Goal: Information Seeking & Learning: Understand process/instructions

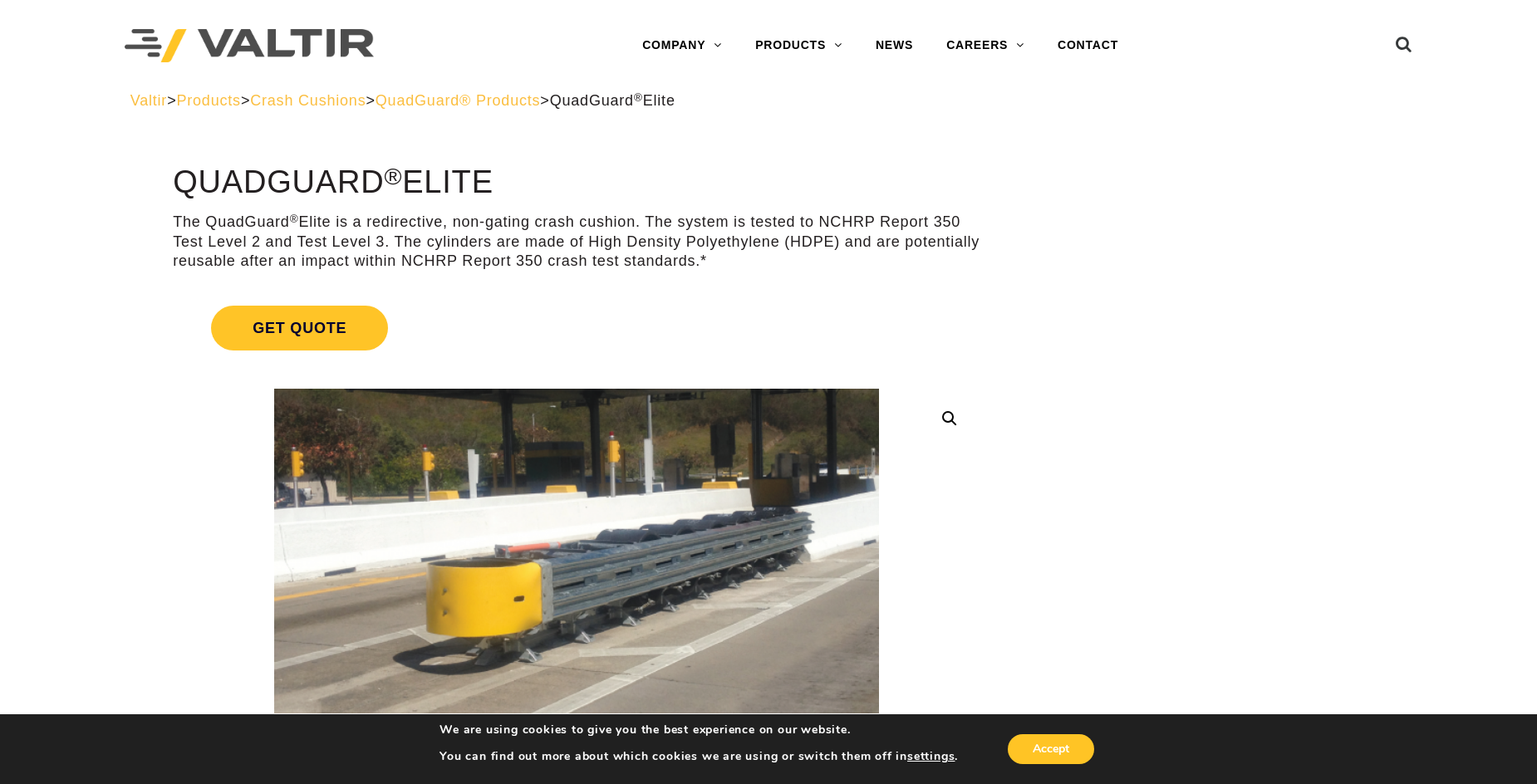
click at [529, 100] on span "QuadGuard® Products" at bounding box center [459, 100] width 165 height 17
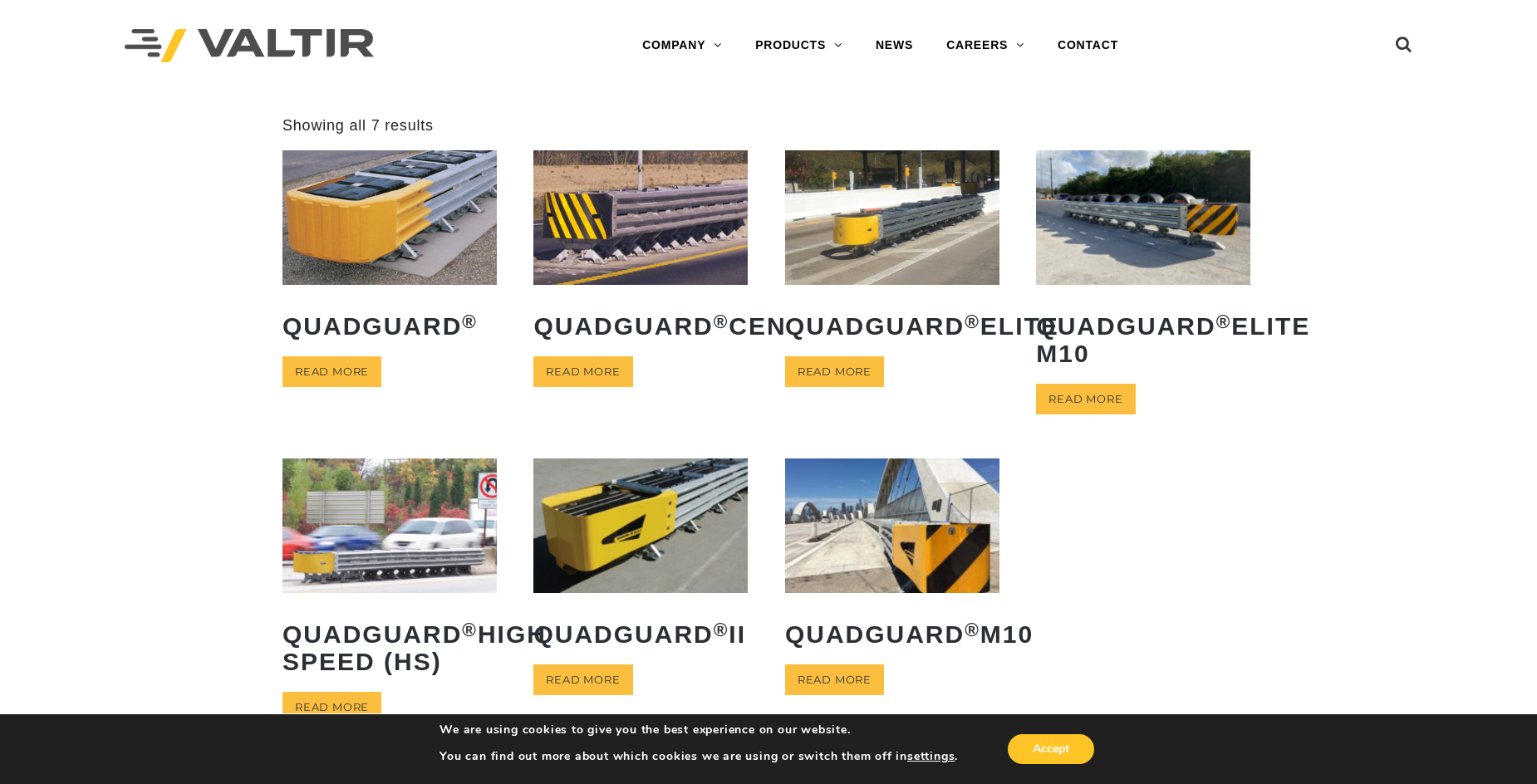
click at [410, 216] on img at bounding box center [390, 217] width 215 height 134
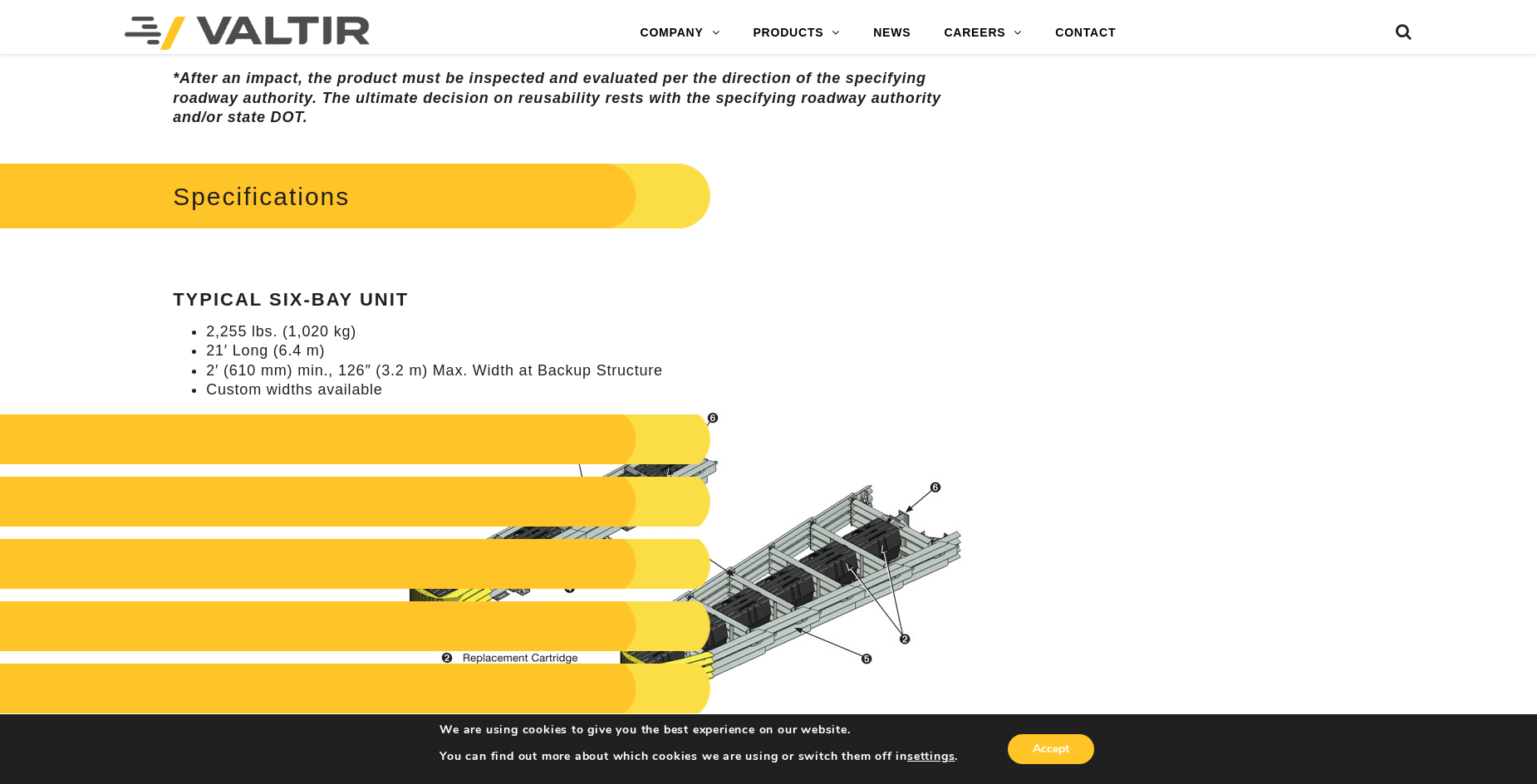
scroll to position [1495, 0]
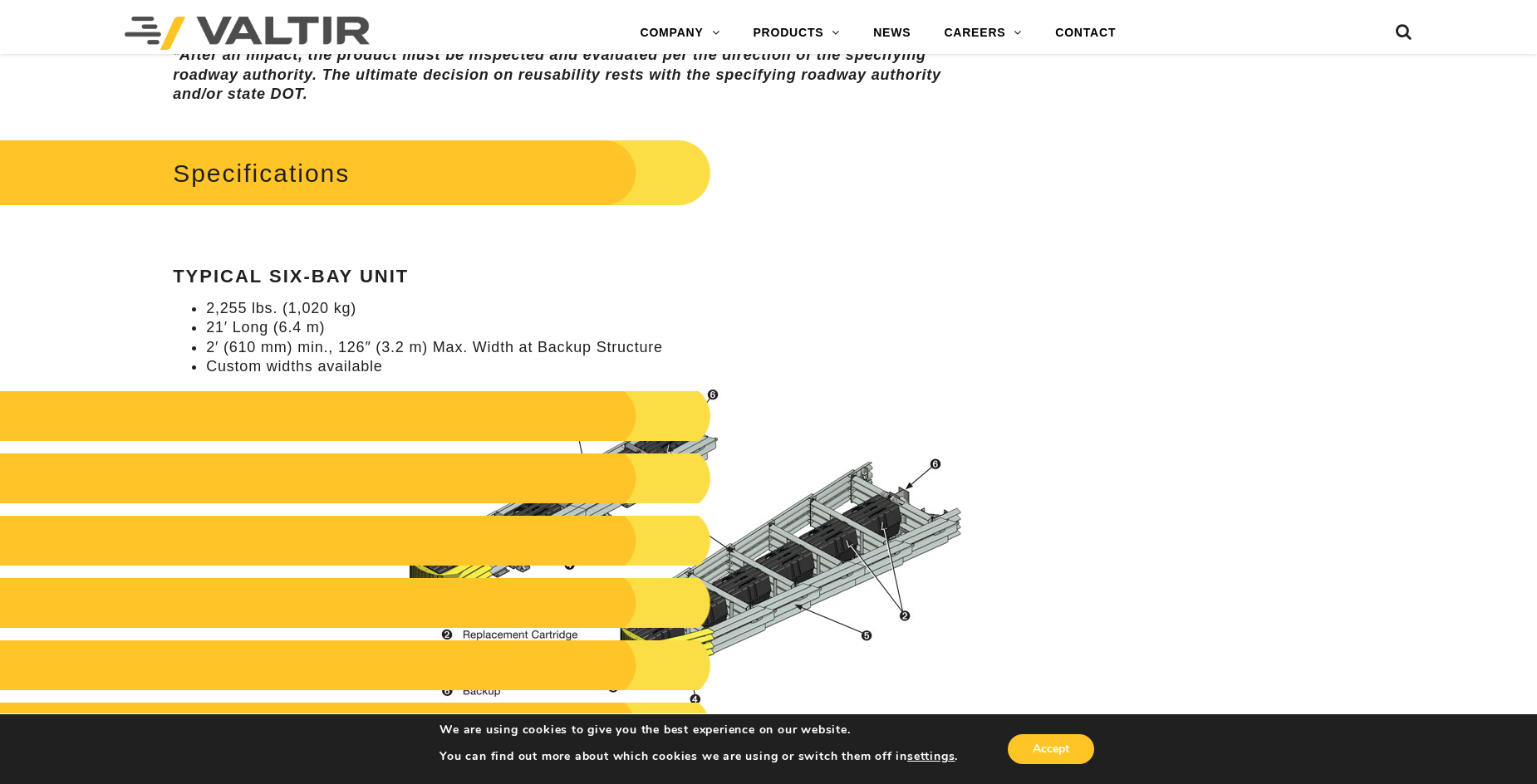
click at [520, 415] on h2 at bounding box center [327, 416] width 768 height 50
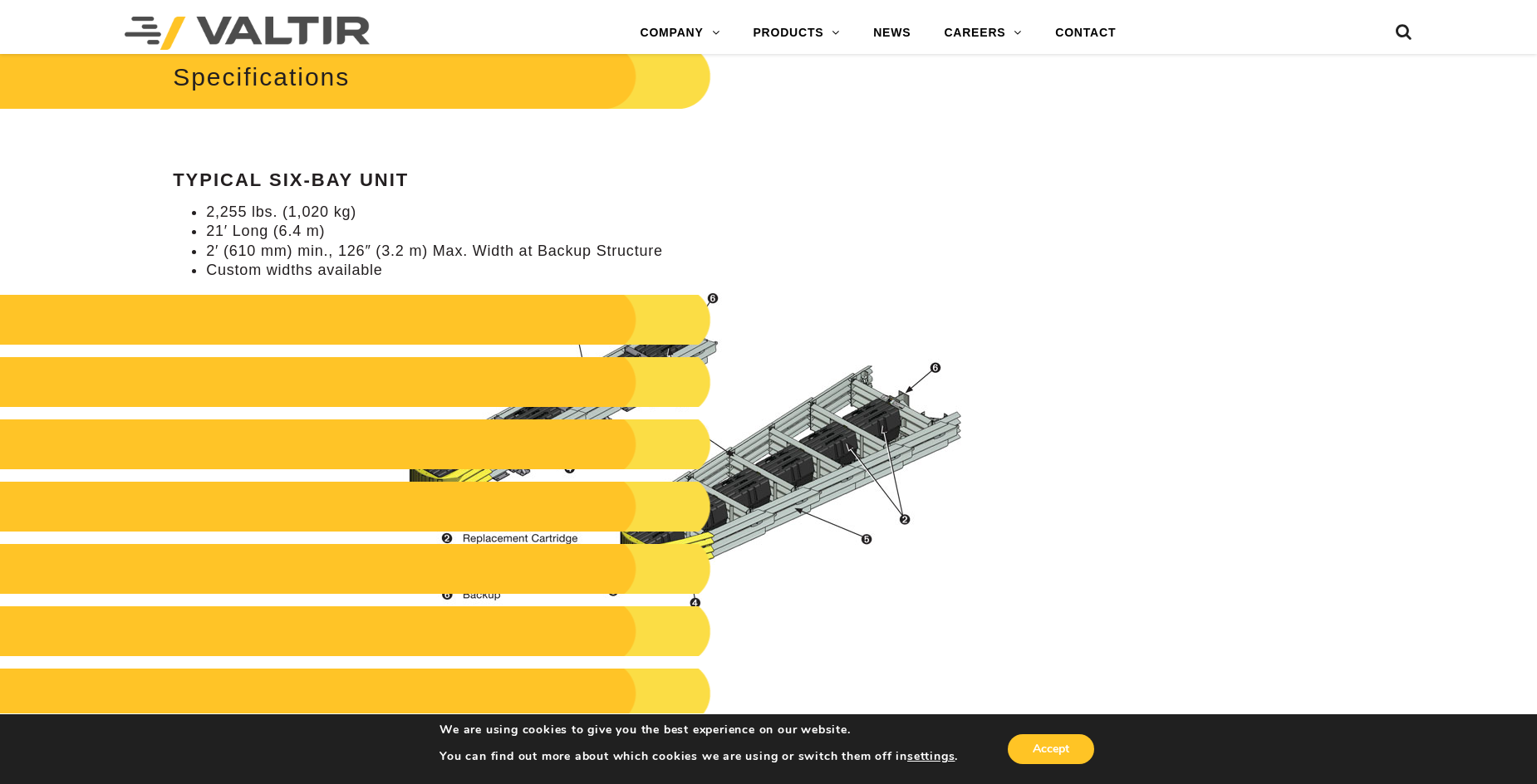
scroll to position [1412, 0]
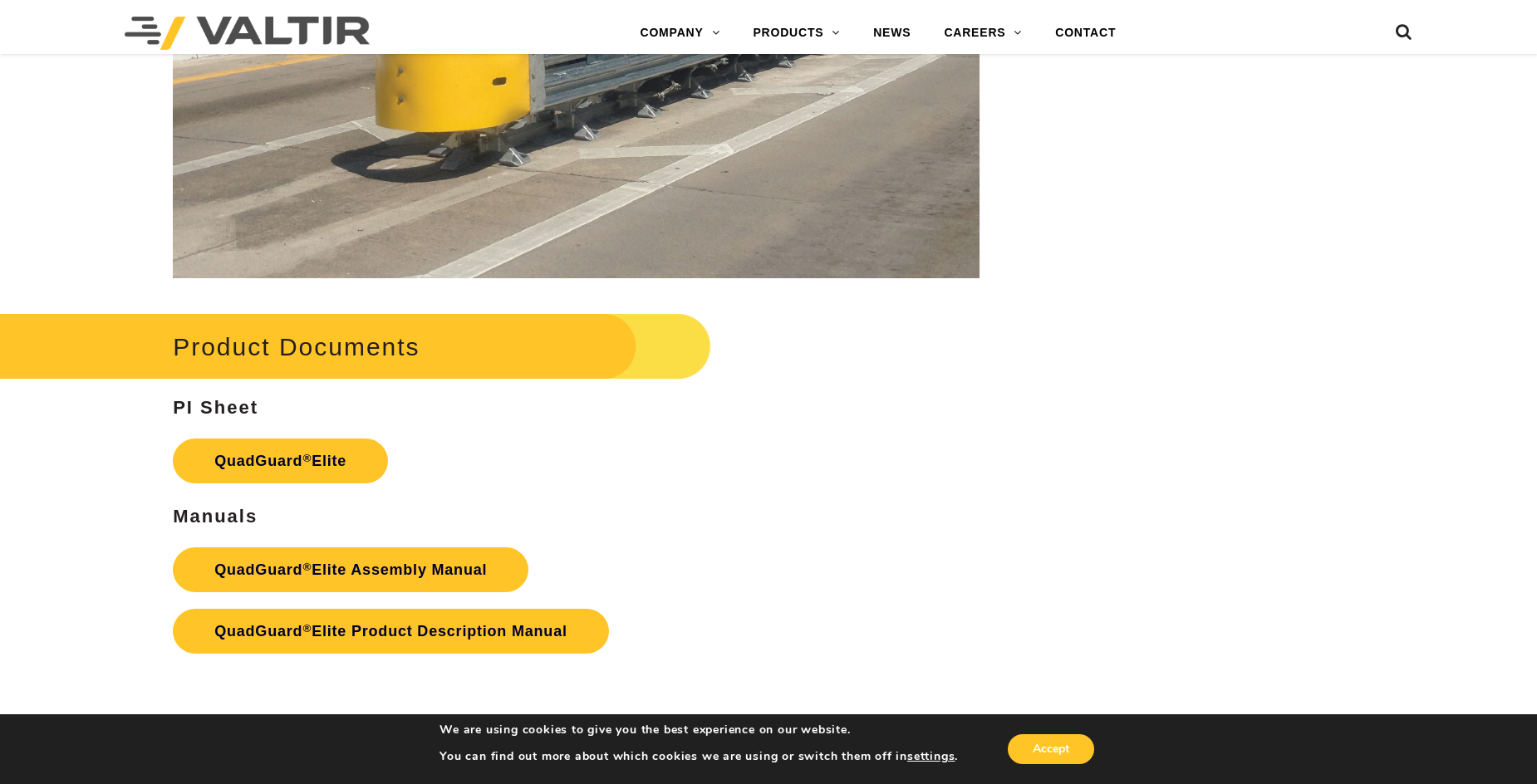
scroll to position [2907, 0]
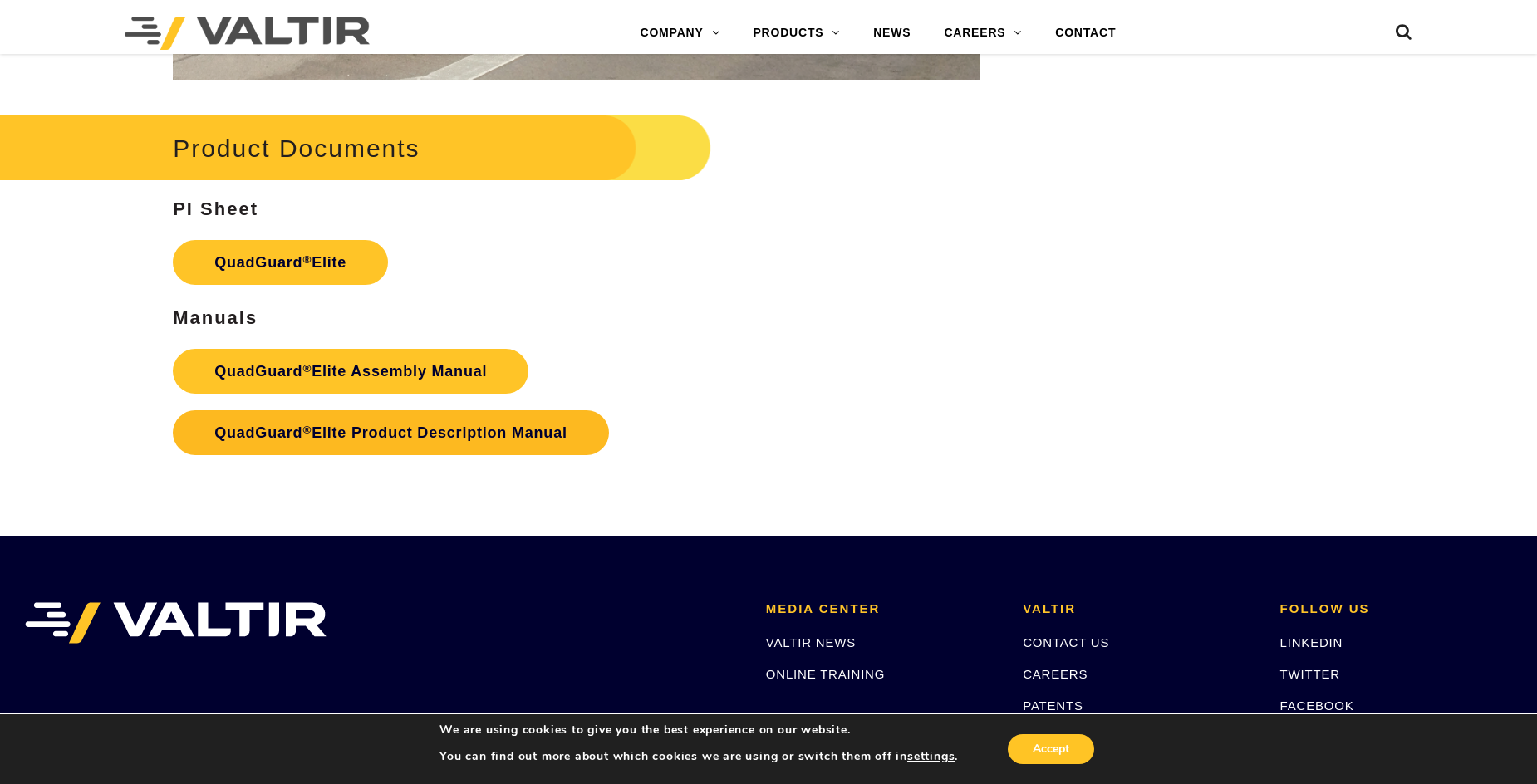
drag, startPoint x: 394, startPoint y: 429, endPoint x: 379, endPoint y: 429, distance: 15.0
click at [379, 429] on link "QuadGuard ® Elite Product Description Manual" at bounding box center [391, 432] width 437 height 45
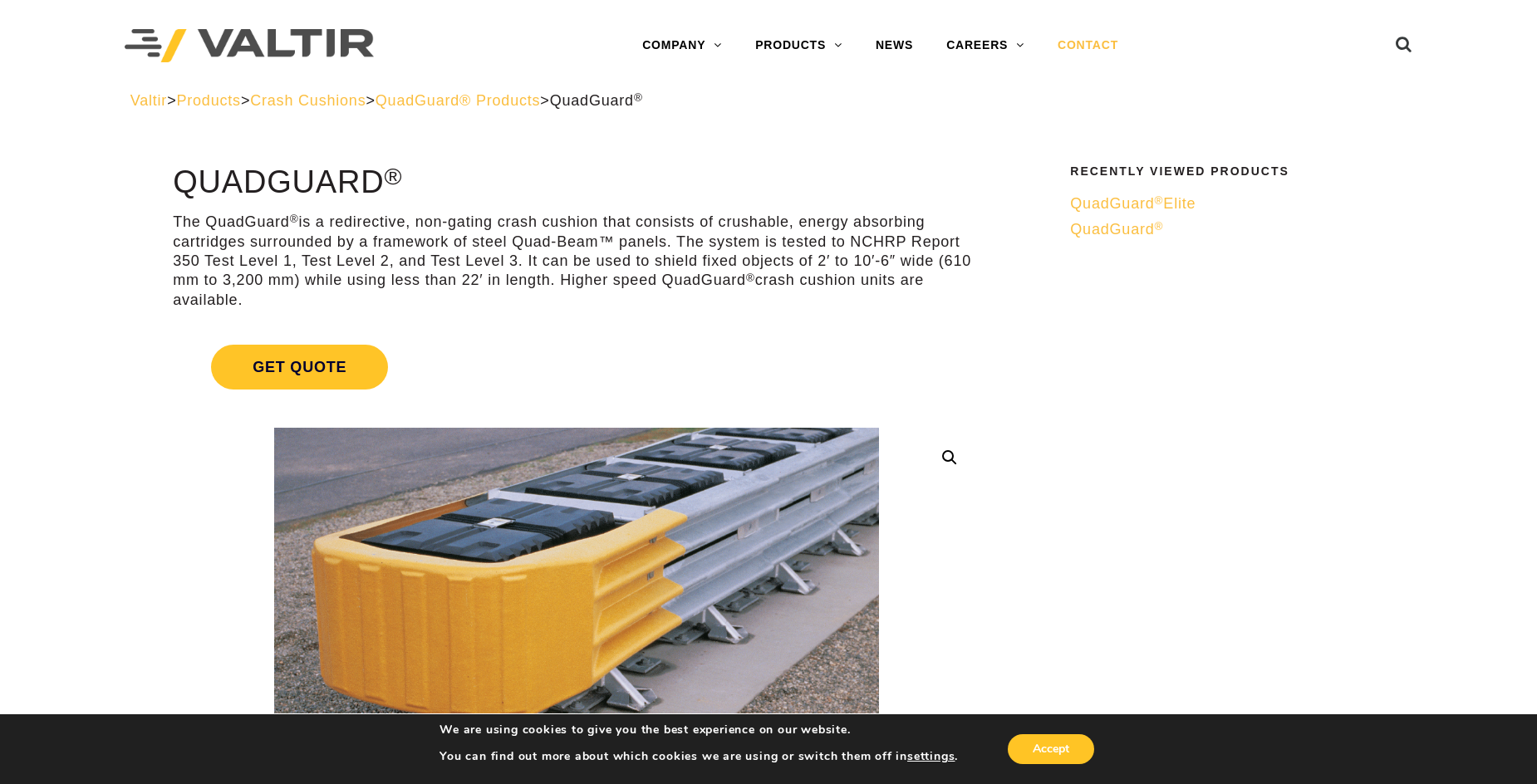
click at [1094, 46] on link "CONTACT" at bounding box center [1088, 46] width 94 height 33
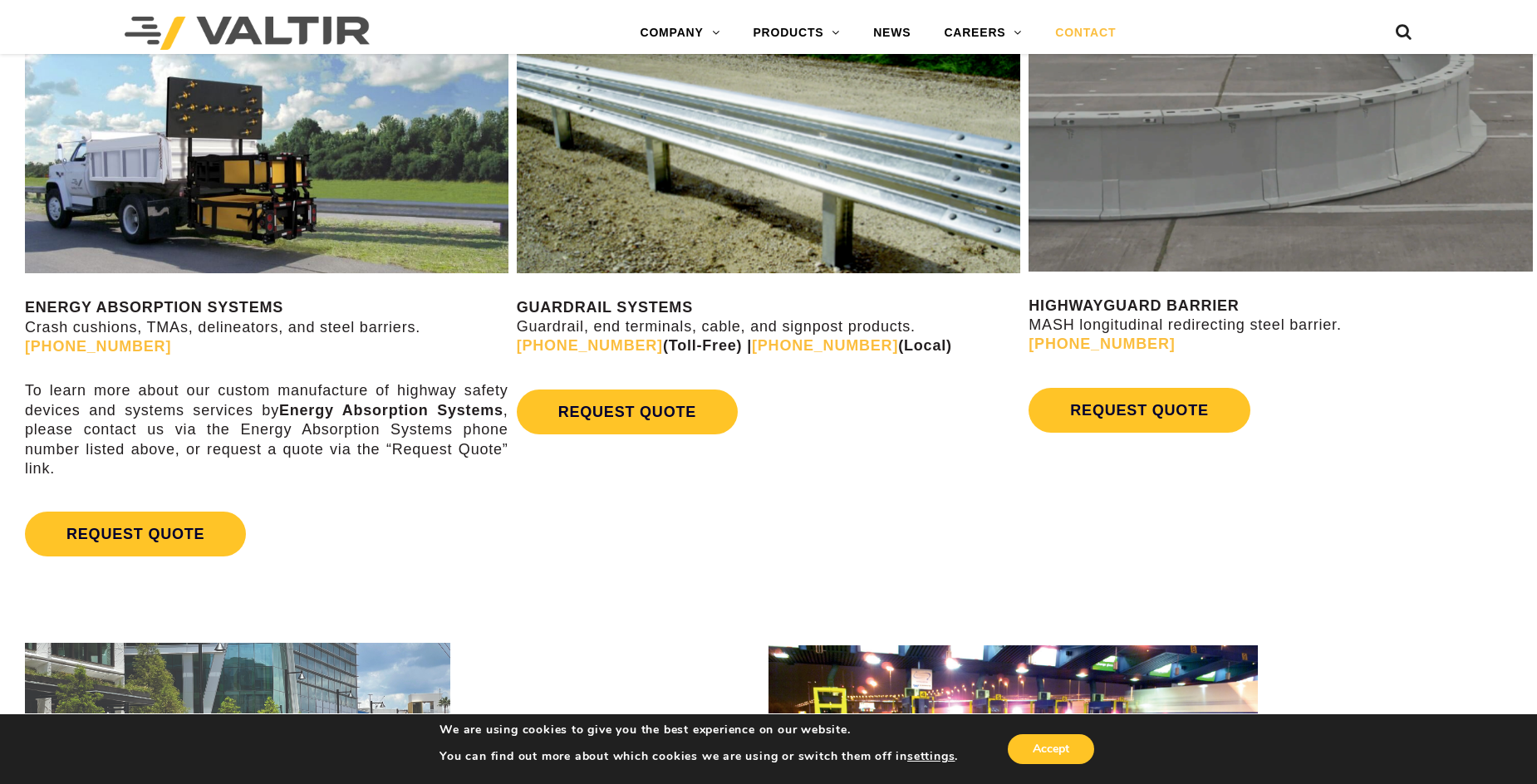
scroll to position [997, 0]
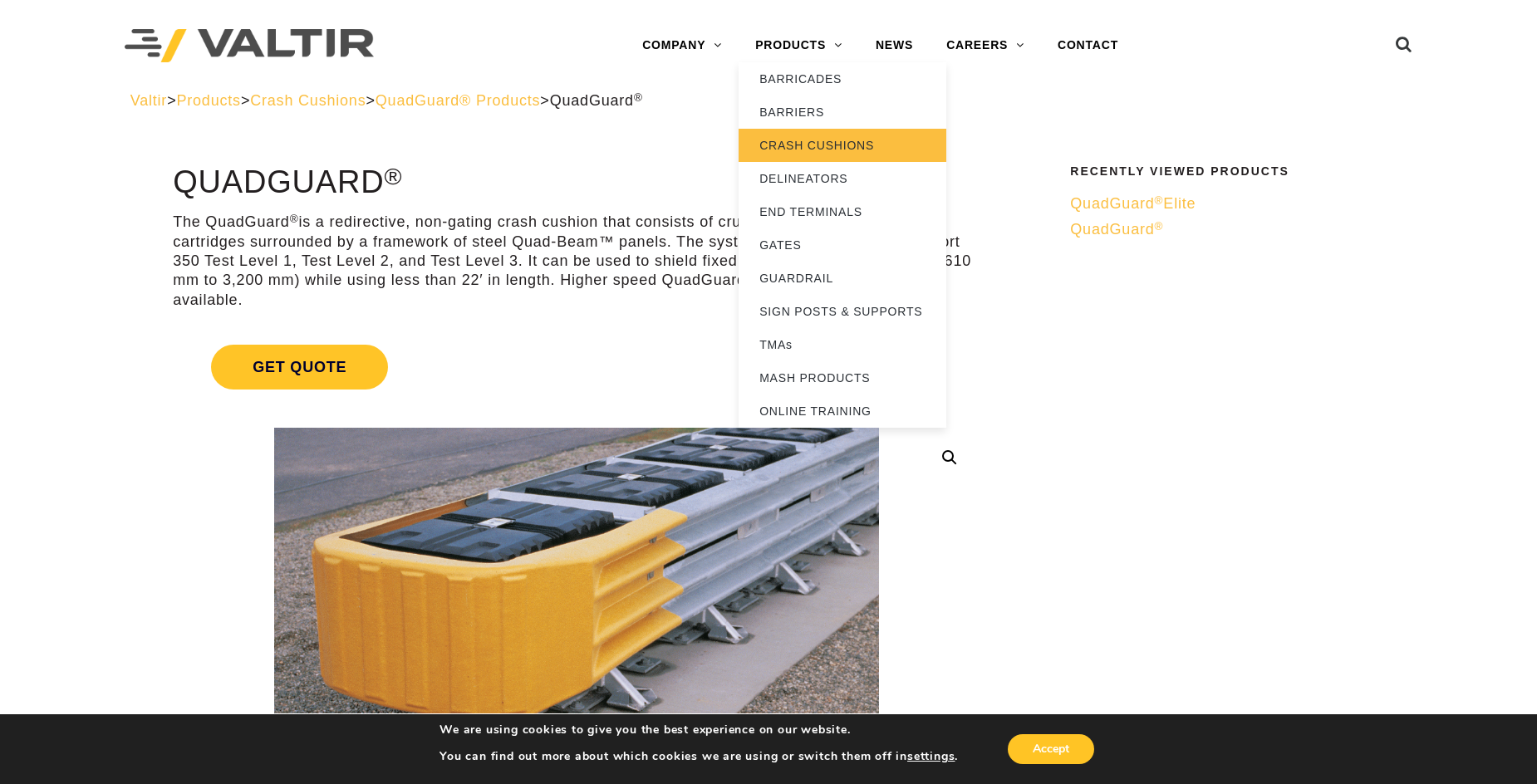
click at [806, 146] on link "CRASH CUSHIONS" at bounding box center [842, 145] width 208 height 33
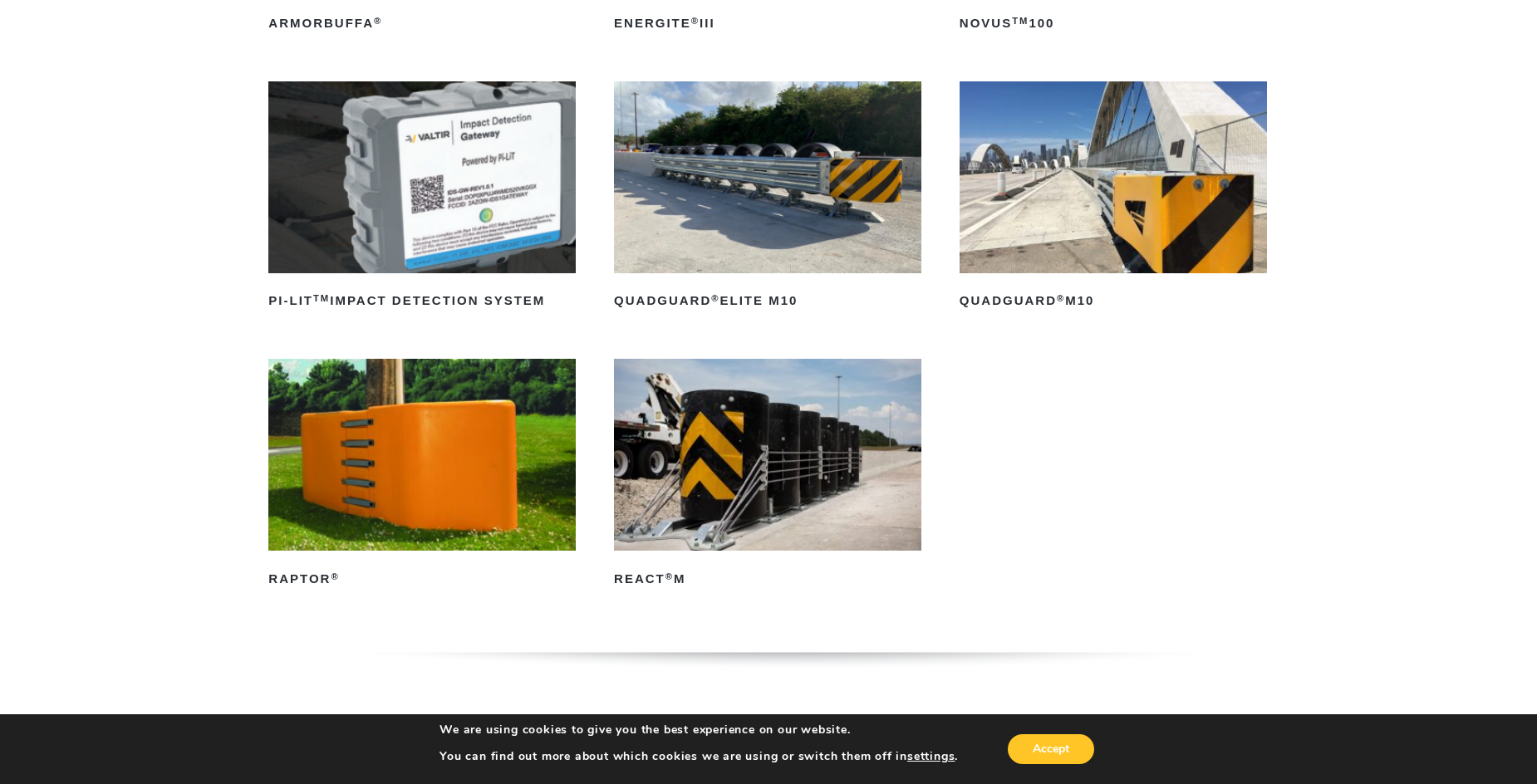
scroll to position [498, 0]
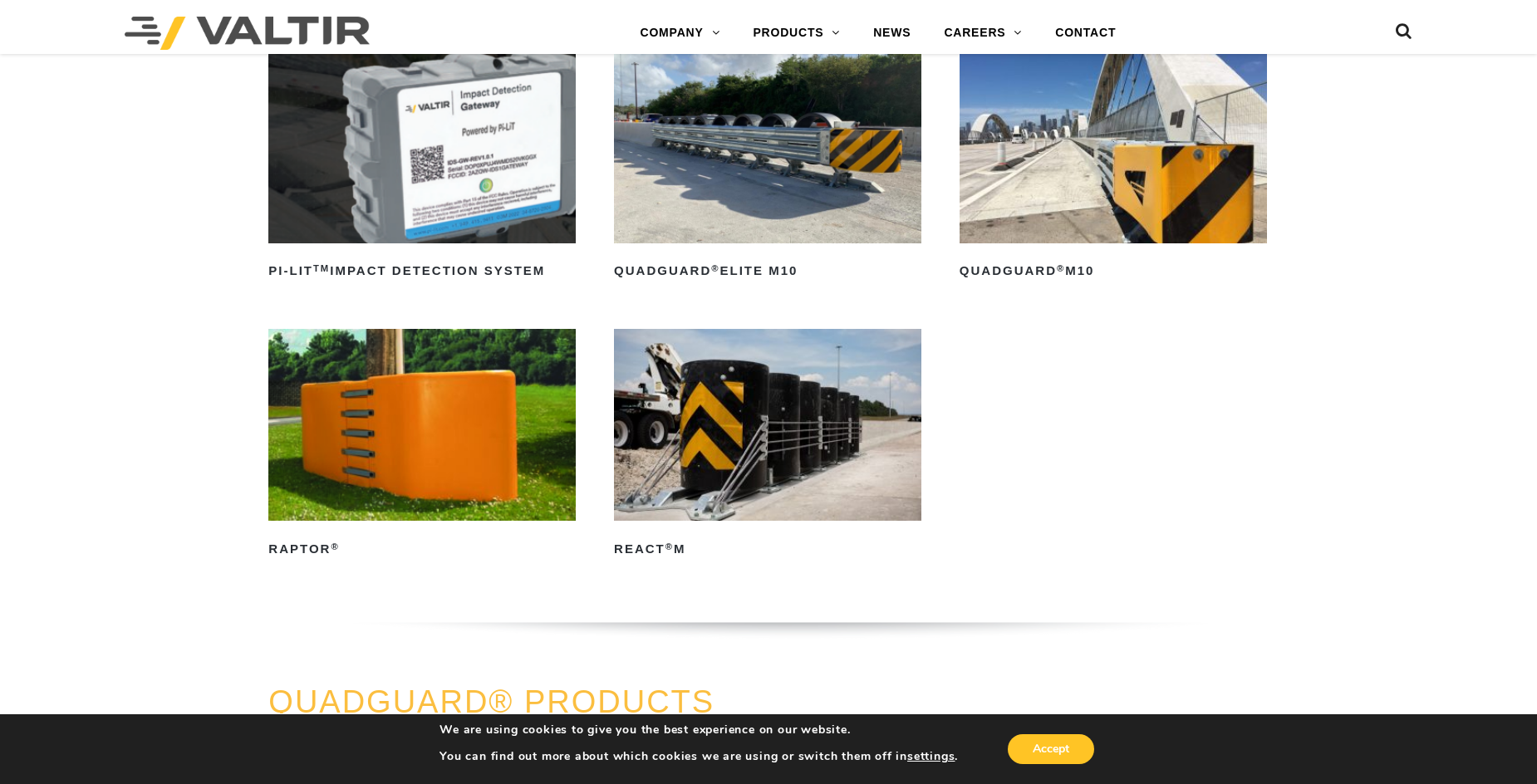
click at [778, 196] on img at bounding box center [768, 148] width 307 height 192
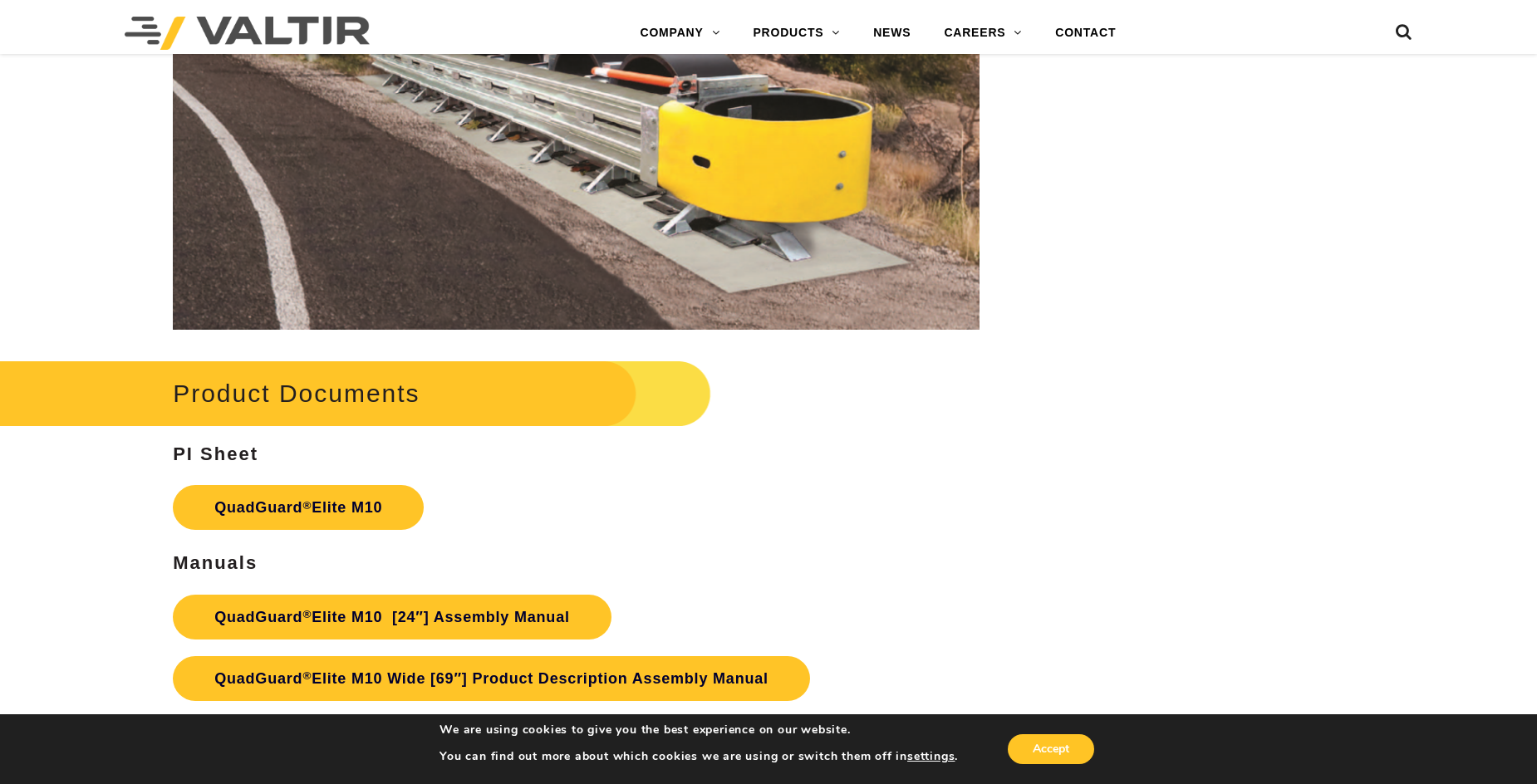
scroll to position [8722, 0]
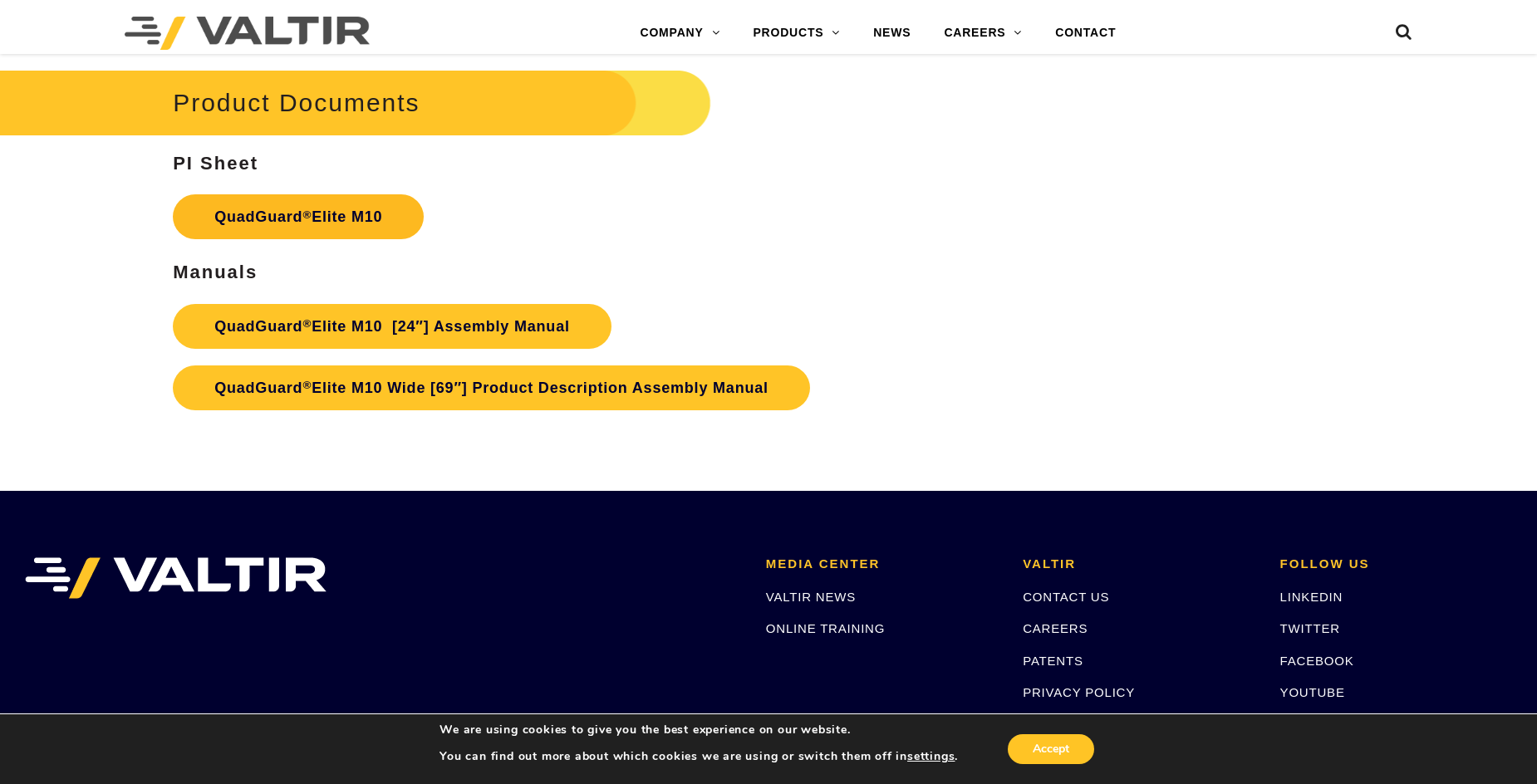
click at [363, 213] on link "QuadGuard ® Elite M10" at bounding box center [298, 216] width 251 height 45
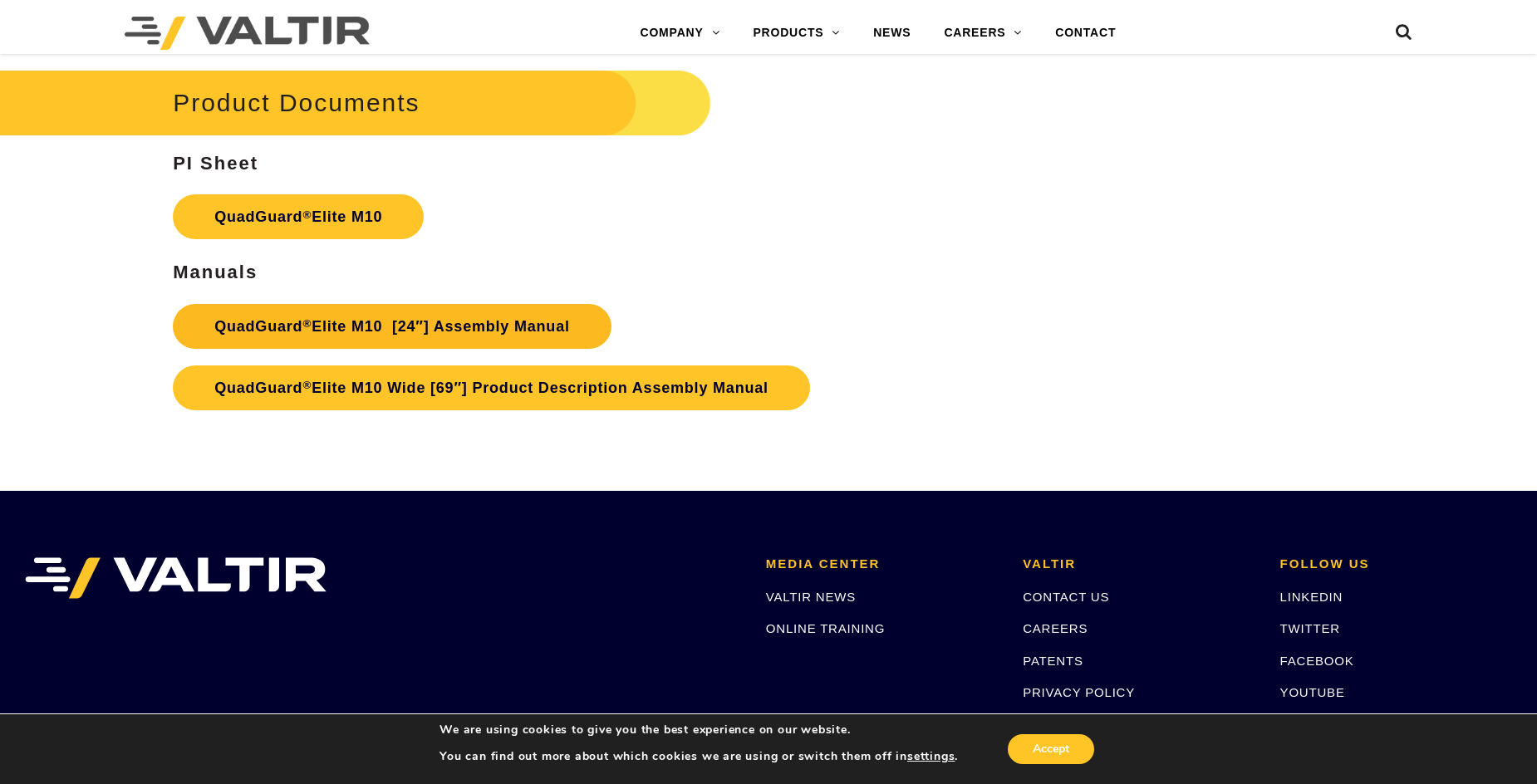
click at [328, 329] on link "QuadGuard ® Elite M10 [24″] Assembly Manual" at bounding box center [392, 326] width 438 height 45
